Goal: Information Seeking & Learning: Check status

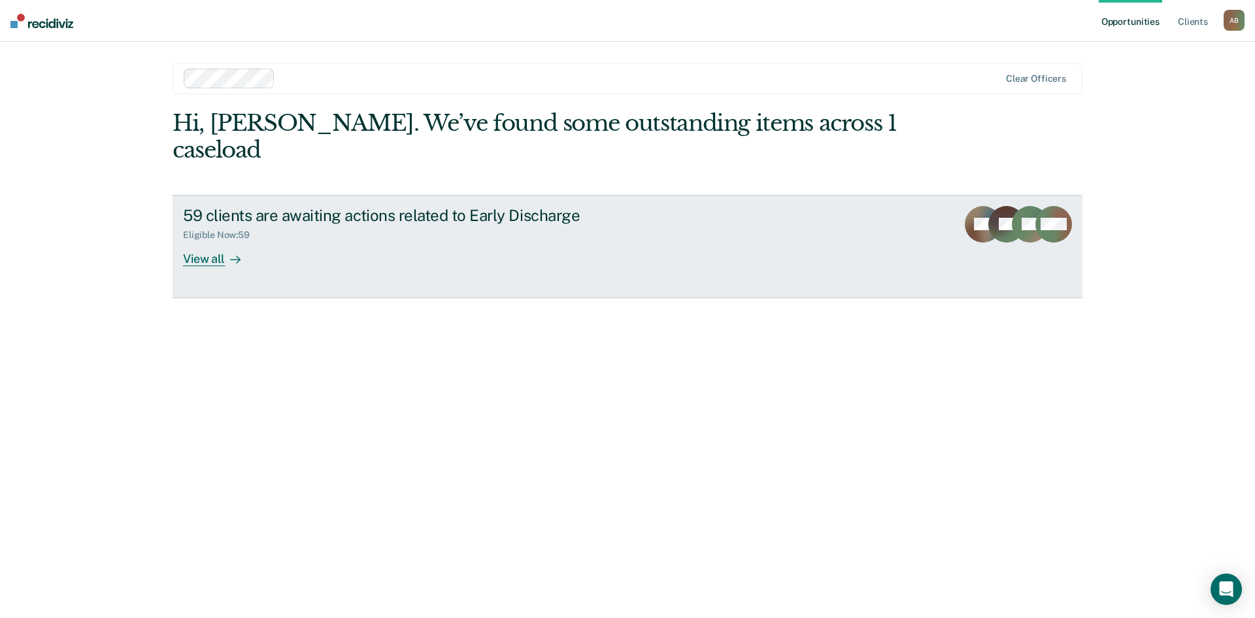
click at [206, 241] on div "View all" at bounding box center [219, 253] width 73 height 25
